Goal: Navigation & Orientation: Find specific page/section

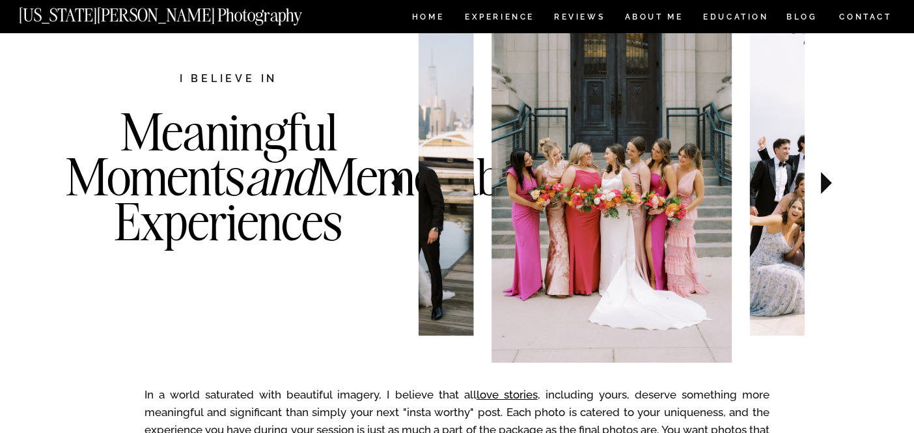
scroll to position [457, 0]
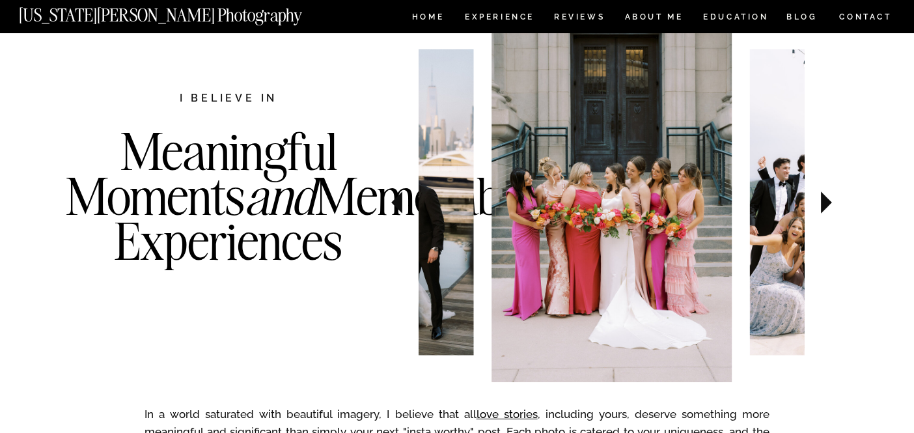
click at [831, 203] on icon at bounding box center [826, 202] width 11 height 22
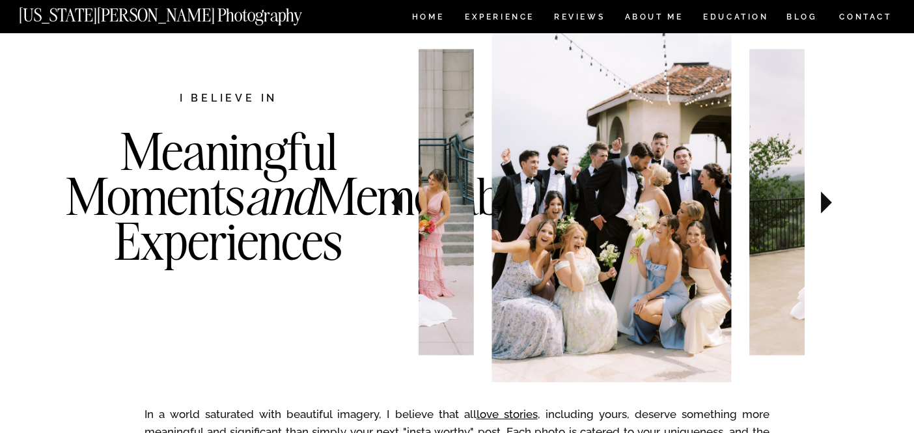
click at [831, 203] on icon at bounding box center [826, 202] width 11 height 22
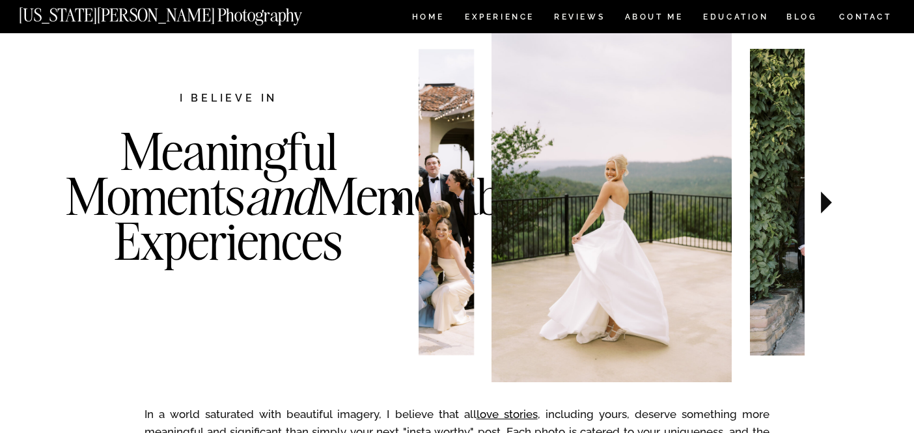
click at [831, 203] on icon at bounding box center [826, 202] width 11 height 22
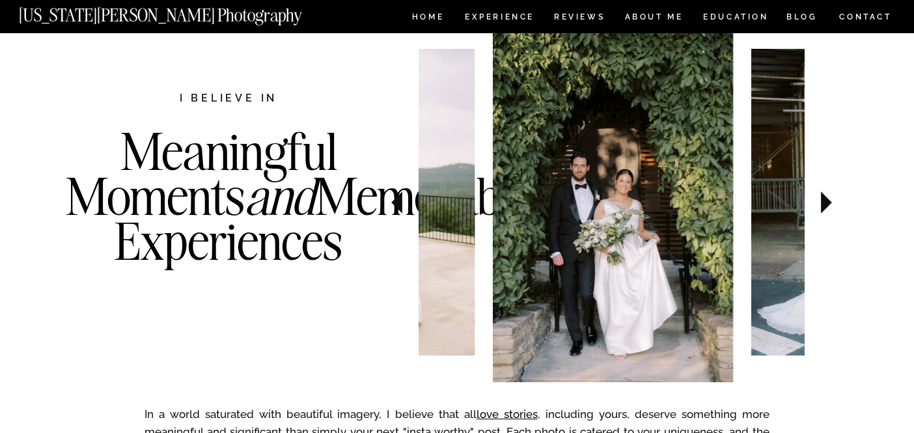
click at [831, 203] on icon at bounding box center [826, 202] width 11 height 22
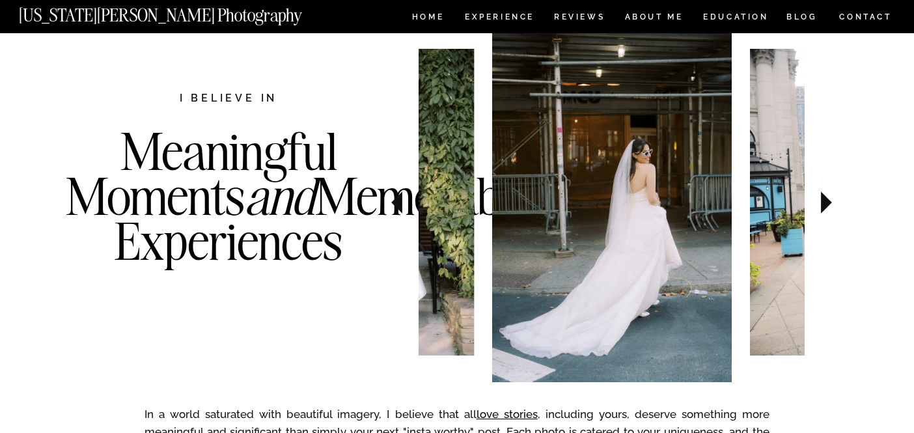
click at [831, 203] on icon at bounding box center [826, 202] width 11 height 22
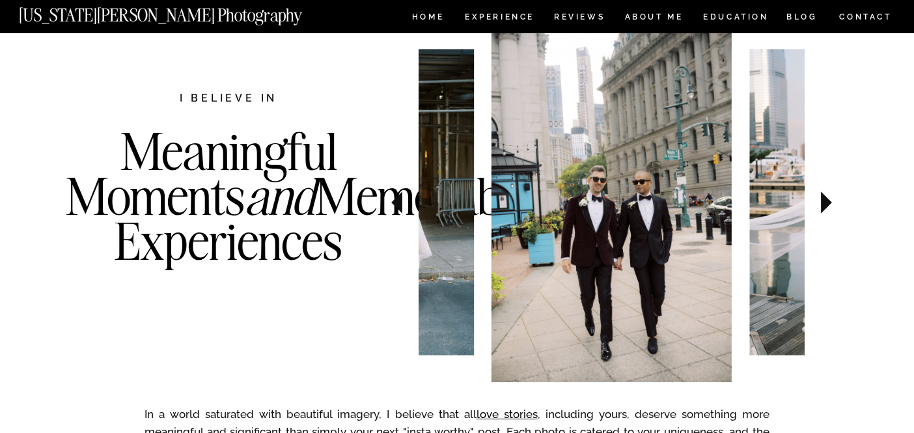
click at [831, 203] on icon at bounding box center [826, 202] width 11 height 22
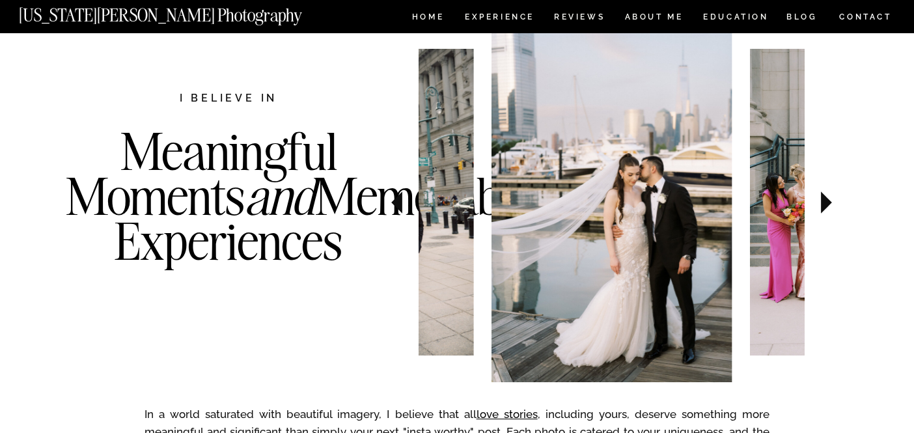
click at [831, 203] on icon at bounding box center [826, 202] width 11 height 22
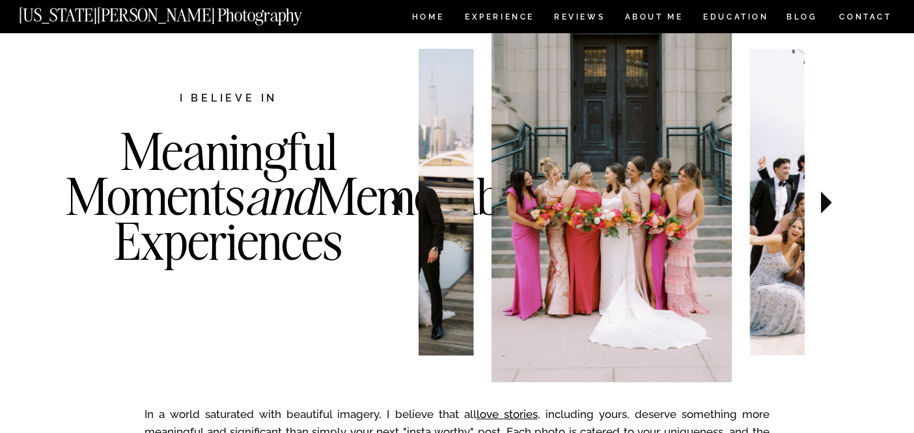
click at [831, 203] on icon at bounding box center [826, 202] width 11 height 22
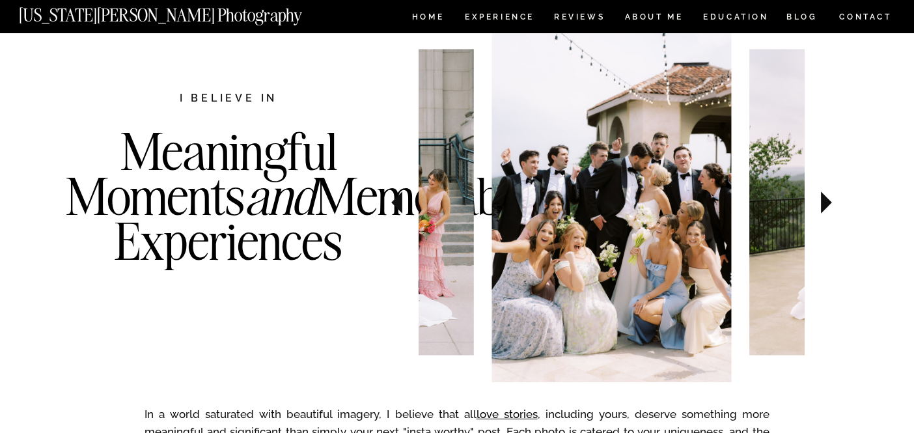
click at [831, 203] on icon at bounding box center [826, 202] width 11 height 22
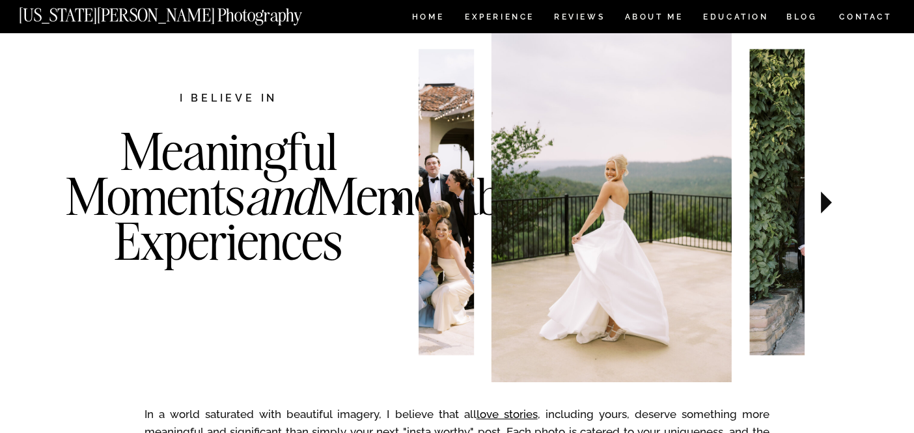
click at [831, 203] on icon at bounding box center [826, 202] width 11 height 22
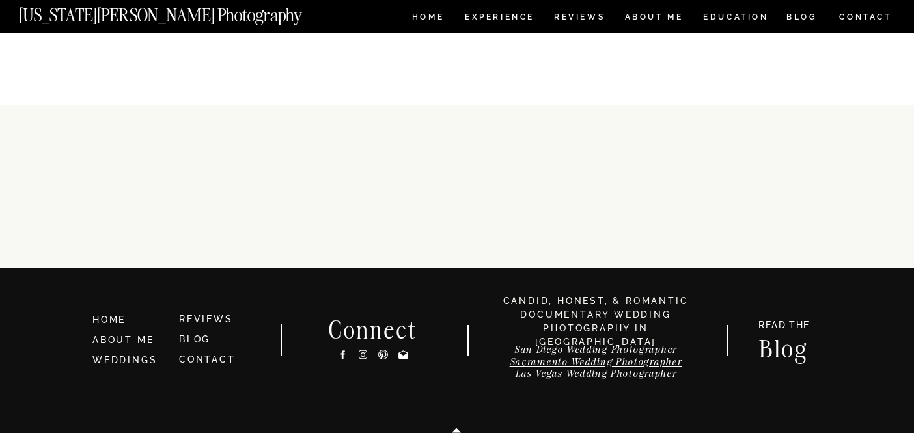
scroll to position [6813, 0]
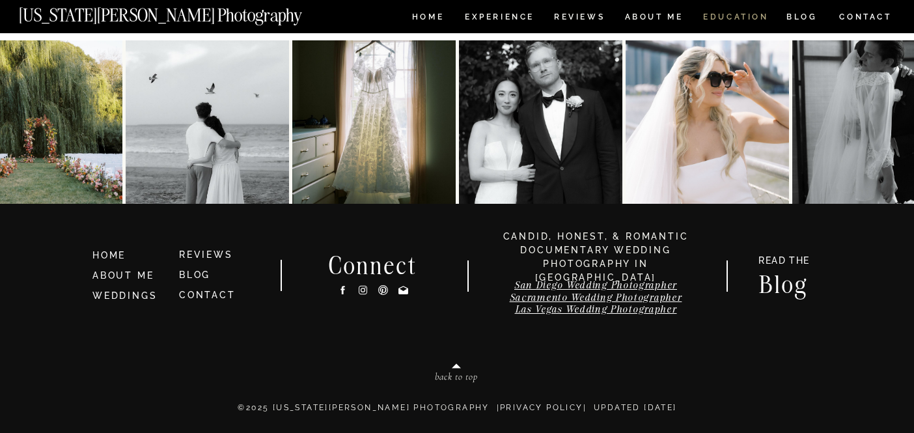
click at [741, 21] on nav "EDUCATION" at bounding box center [736, 18] width 68 height 11
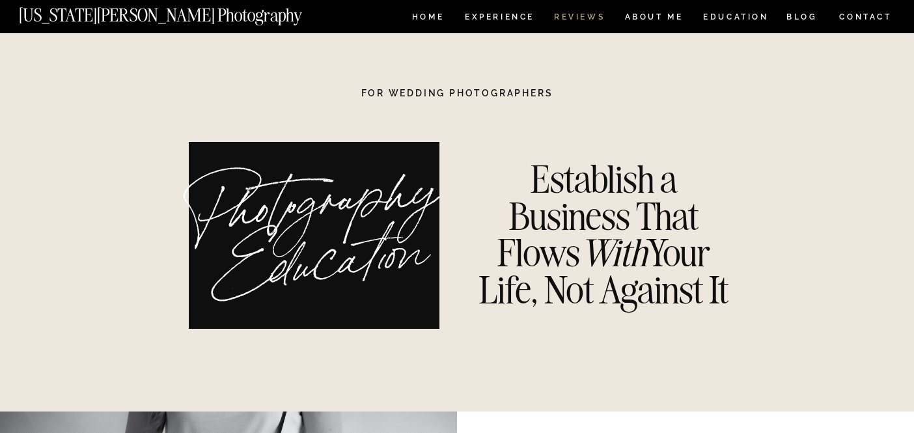
click at [566, 14] on nav "REVIEWS" at bounding box center [578, 18] width 49 height 11
click at [497, 18] on nav "Experience" at bounding box center [499, 18] width 68 height 11
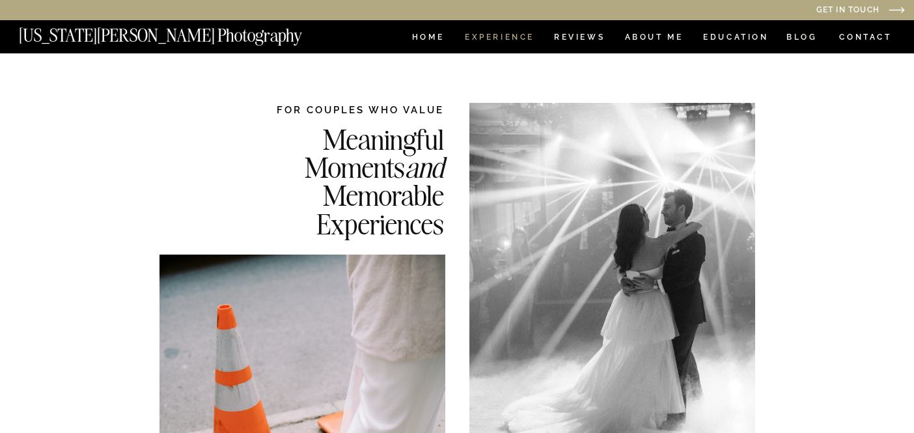
click at [494, 36] on nav "Experience" at bounding box center [499, 38] width 68 height 11
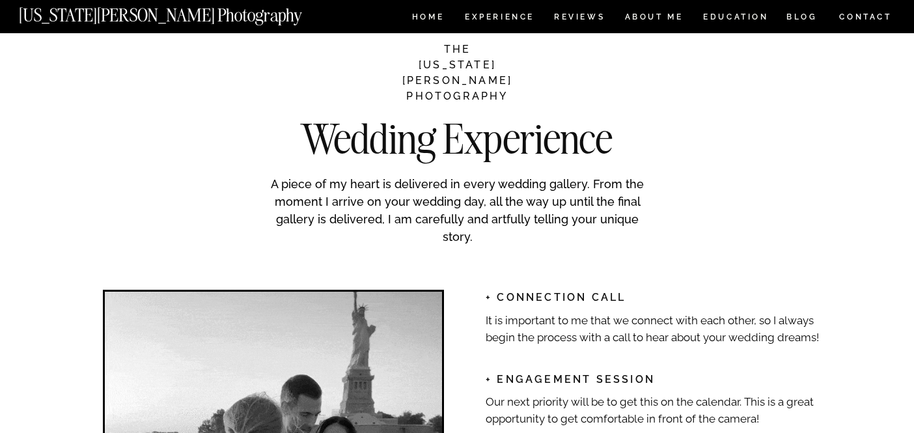
scroll to position [1548, 0]
